Goal: Information Seeking & Learning: Check status

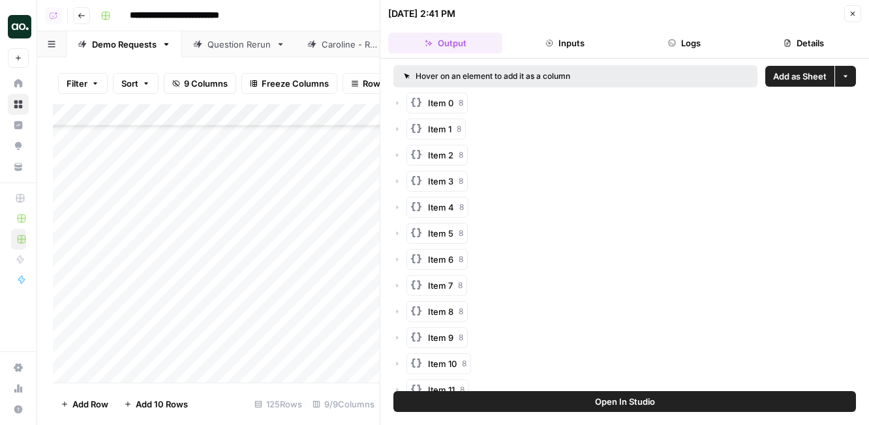
scroll to position [2537, 0]
click at [850, 11] on icon "button" at bounding box center [853, 14] width 8 height 8
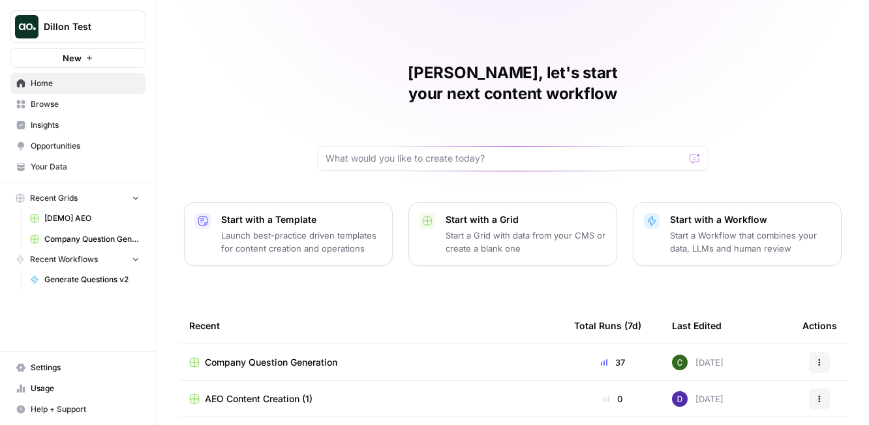
click at [98, 31] on span "Dillon Test" at bounding box center [83, 26] width 79 height 13
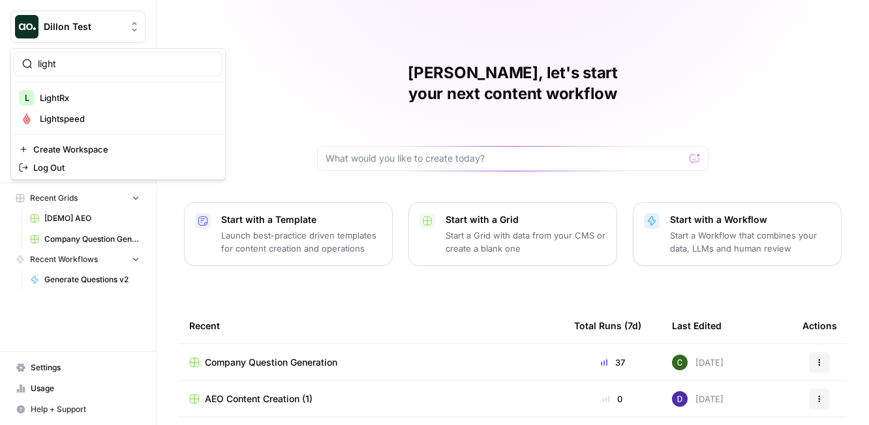
type input "light"
click at [88, 113] on span "Lightspeed" at bounding box center [126, 118] width 172 height 13
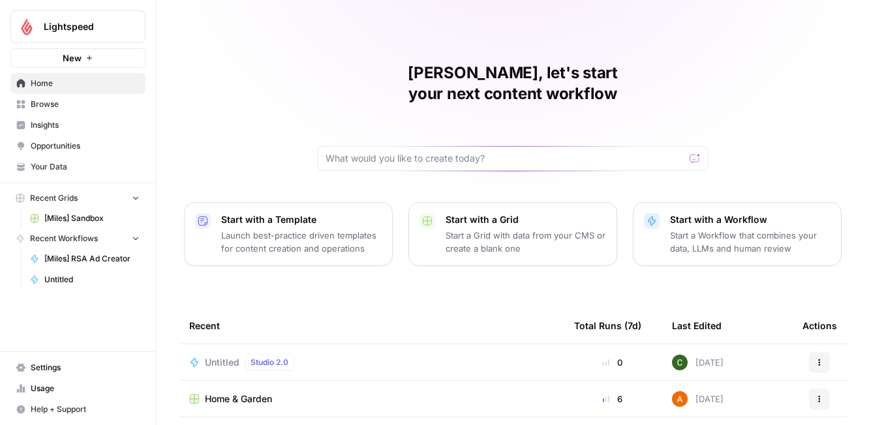
click at [88, 127] on span "Insights" at bounding box center [85, 125] width 109 height 12
